Goal: Information Seeking & Learning: Learn about a topic

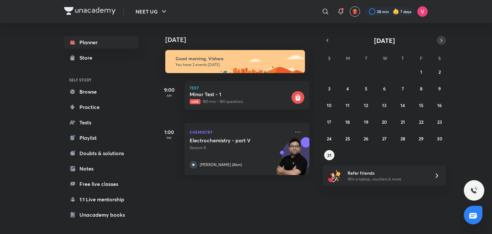
click at [439, 39] on icon "button" at bounding box center [441, 40] width 5 height 6
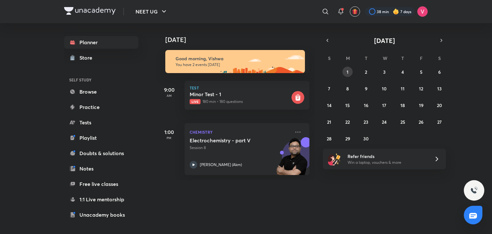
click at [347, 73] on button "1" at bounding box center [348, 72] width 10 height 10
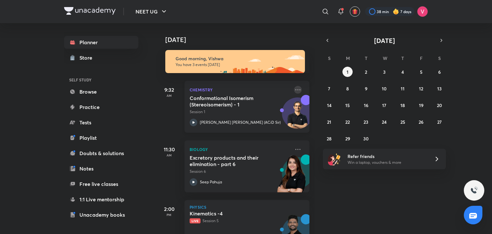
click at [297, 92] on icon at bounding box center [298, 90] width 8 height 8
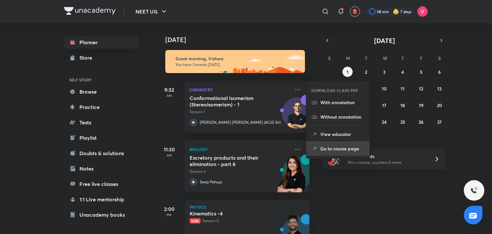
click at [337, 146] on p "Go to course page" at bounding box center [342, 148] width 44 height 7
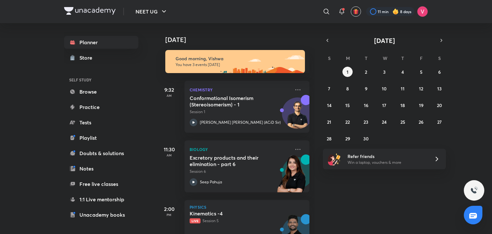
click at [311, 91] on div "Today Good morning, Vishwa You have 3 events today 9:32 AM Chemistry Conformati…" at bounding box center [235, 128] width 158 height 211
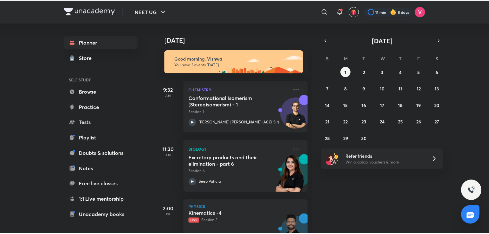
scroll to position [28, 0]
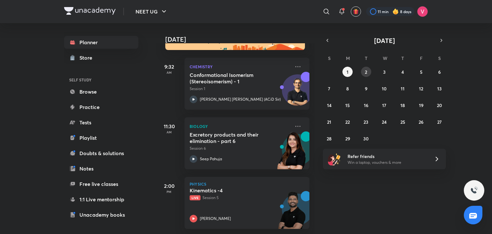
click at [370, 73] on div "31 1 2 3 4 5 6 7 8 9 10 11 12 13 14 15 16 17 18 19 20 21 22 23 24 25 26 27 28 2…" at bounding box center [384, 105] width 123 height 77
click at [367, 72] on button "2" at bounding box center [366, 72] width 10 height 10
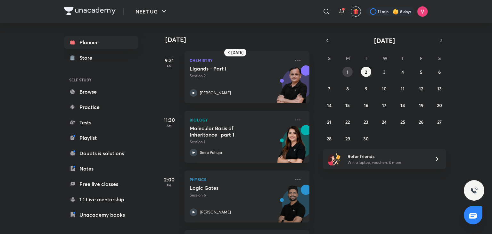
click at [347, 70] on abbr "1" at bounding box center [348, 72] width 2 height 6
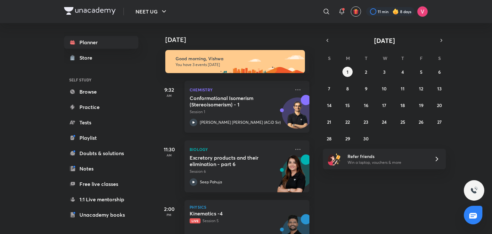
click at [235, 103] on h5 "Conformational Isomerism (Stereoisomerism) - 1" at bounding box center [230, 101] width 80 height 13
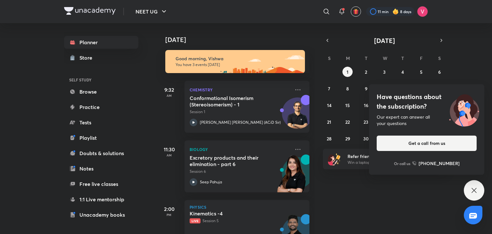
click at [468, 186] on div "Have questions about the subscription? Our expert can answer all your questions…" at bounding box center [474, 190] width 21 height 21
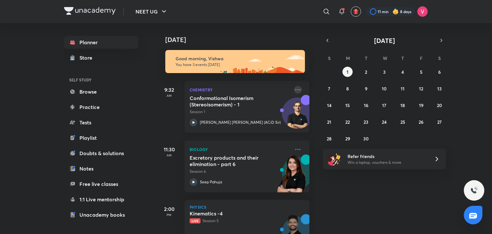
click at [294, 88] on icon at bounding box center [298, 90] width 8 height 8
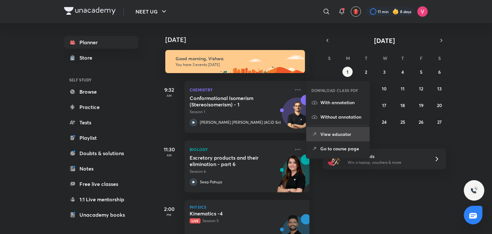
click at [346, 135] on p "View educator" at bounding box center [342, 134] width 44 height 7
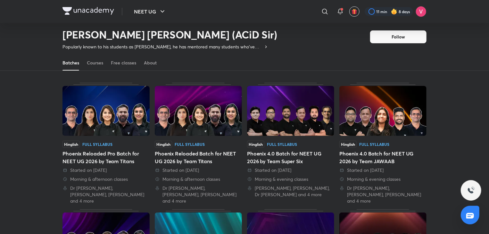
scroll to position [33, 0]
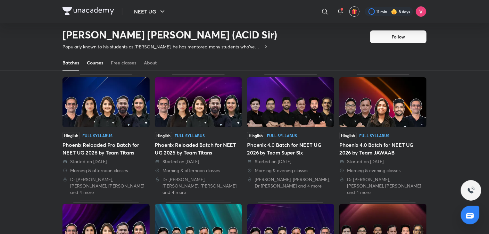
click at [91, 62] on div "Courses" at bounding box center [95, 63] width 16 height 6
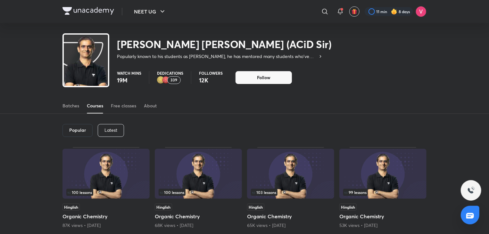
click at [110, 130] on p "Latest" at bounding box center [110, 130] width 13 height 5
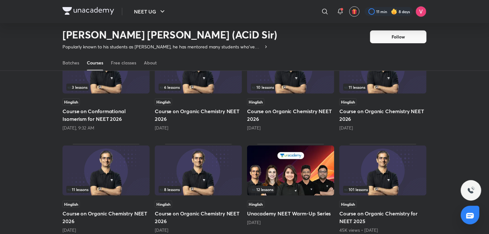
scroll to position [87, 0]
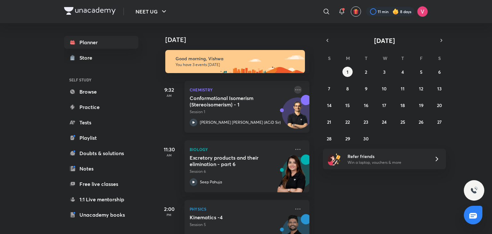
click at [294, 89] on icon at bounding box center [298, 90] width 8 height 8
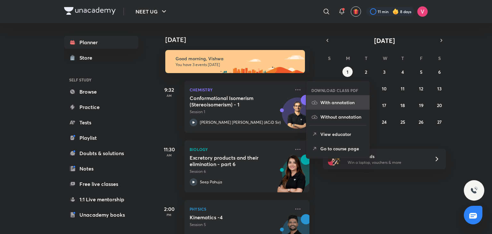
click at [338, 104] on p "With annotation" at bounding box center [342, 102] width 44 height 7
